Goal: Navigation & Orientation: Understand site structure

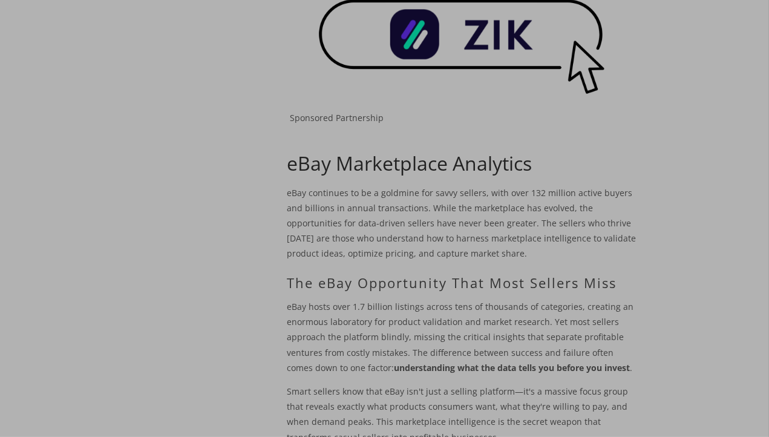
scroll to position [282, 0]
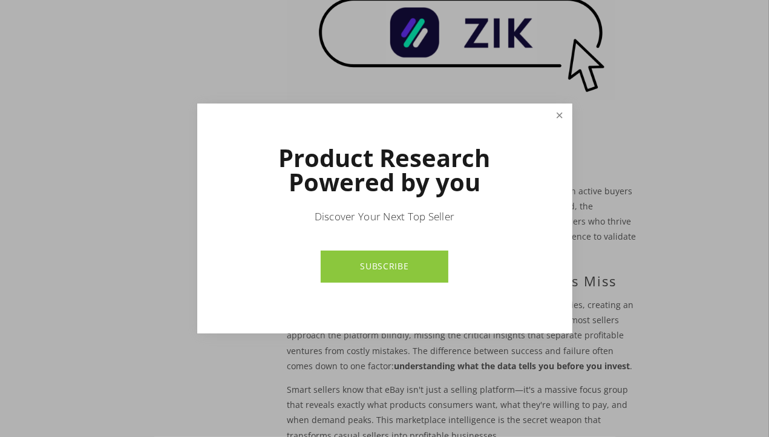
click at [562, 117] on link "Close" at bounding box center [559, 115] width 21 height 21
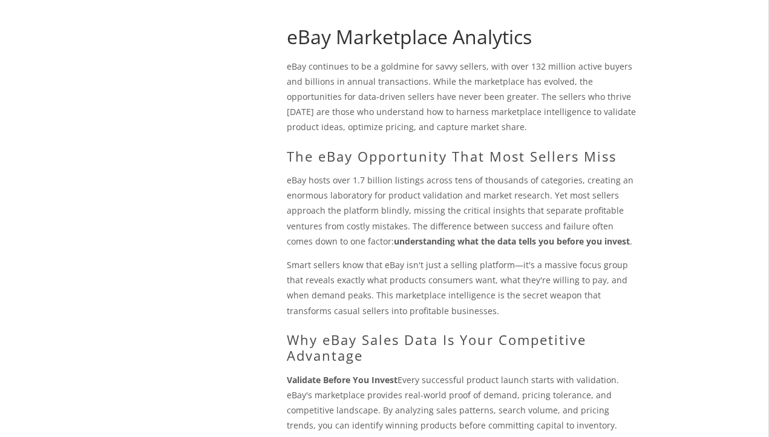
scroll to position [0, 0]
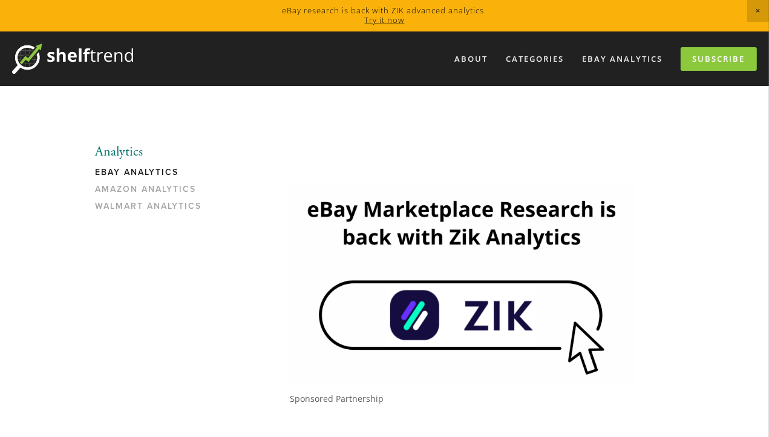
click at [156, 174] on link "eBay Analytics" at bounding box center [154, 175] width 116 height 17
click at [619, 59] on link "eBay Analytics" at bounding box center [622, 59] width 96 height 20
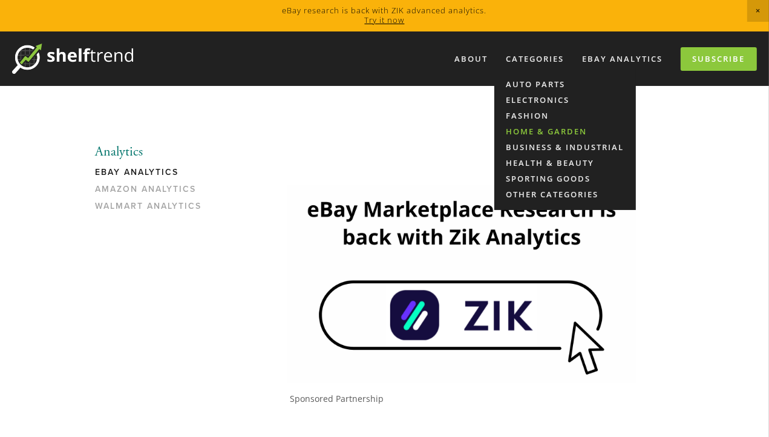
click at [547, 134] on link "Home & Garden" at bounding box center [565, 131] width 142 height 16
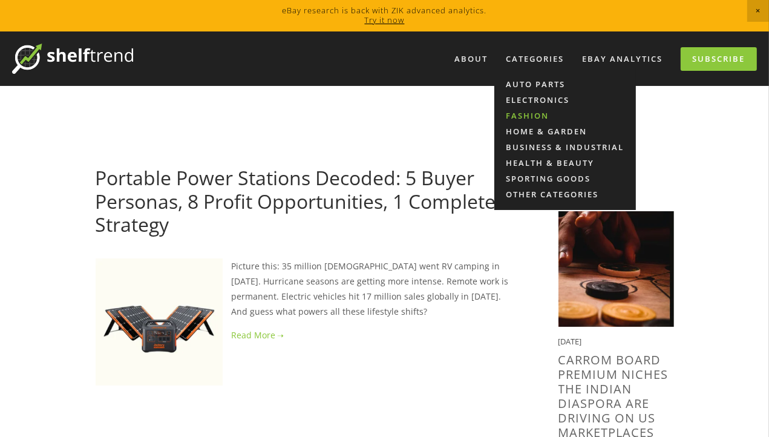
click at [532, 117] on link "Fashion" at bounding box center [565, 116] width 142 height 16
